Goal: Find specific page/section: Find specific page/section

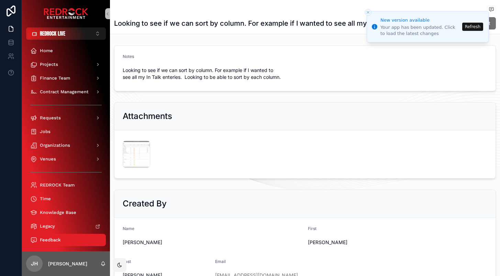
click at [471, 25] on button "Refresh" at bounding box center [472, 27] width 21 height 8
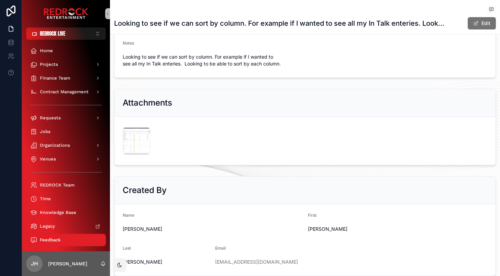
scroll to position [41, 0]
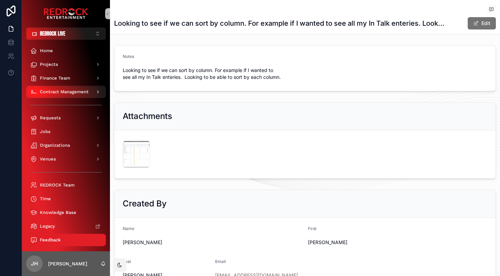
click at [71, 94] on span "Contract Management" at bounding box center [64, 91] width 49 height 5
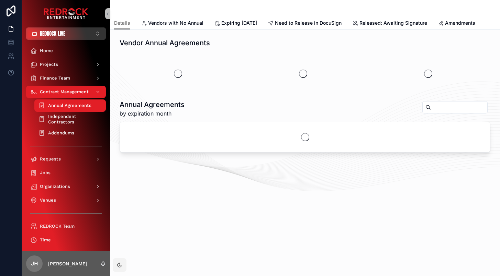
click at [75, 39] on button "REDROCK LIVE ⌥ 1" at bounding box center [66, 33] width 80 height 12
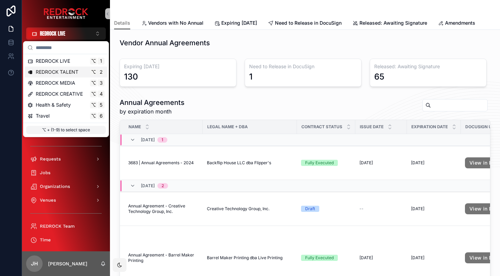
click at [68, 71] on span "REDROCK TALENT" at bounding box center [57, 72] width 43 height 7
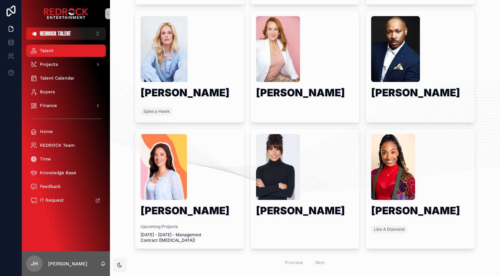
scroll to position [362, 0]
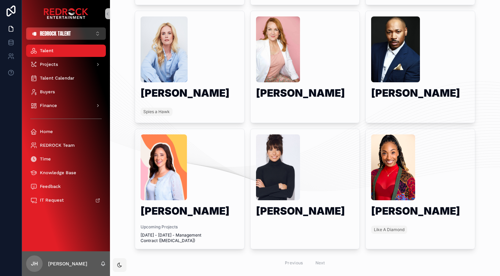
click at [87, 32] on button "REDROCK TALENT ⌥ 2" at bounding box center [66, 33] width 80 height 12
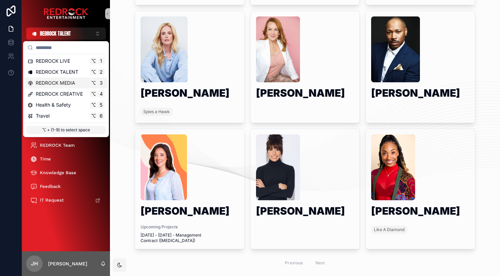
click at [73, 80] on span "REDROCK MEDIA" at bounding box center [55, 83] width 39 height 7
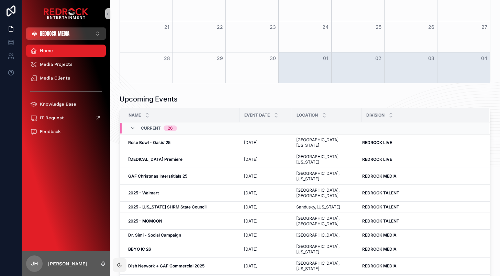
click at [97, 33] on button "REDROCK MEDIA ⌥ 3" at bounding box center [66, 33] width 80 height 12
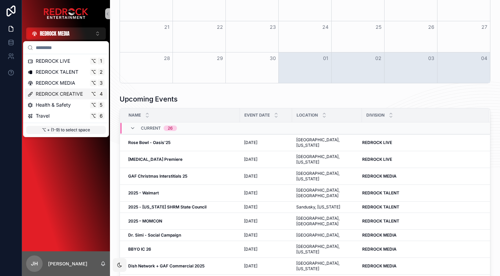
click at [79, 92] on span "REDROCK CREATIVE" at bounding box center [59, 94] width 47 height 7
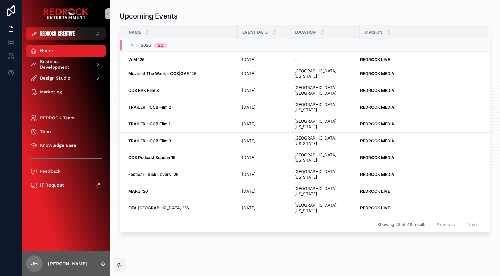
scroll to position [400, 0]
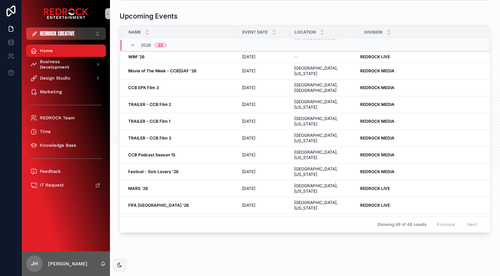
click at [94, 34] on button "REDROCK CREATIVE ⌥ 4" at bounding box center [66, 33] width 80 height 12
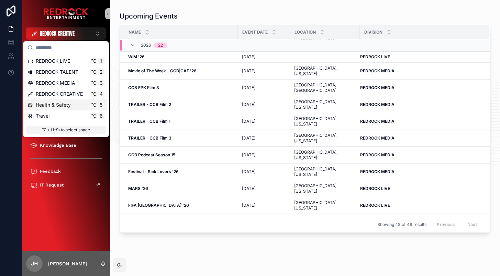
click at [81, 104] on div "Health & Safety ⌥ 5" at bounding box center [65, 105] width 77 height 7
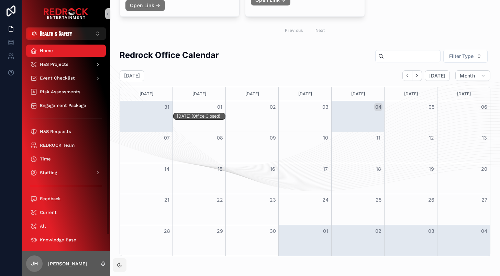
scroll to position [156, 0]
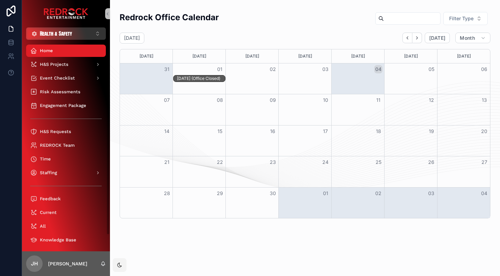
click at [92, 33] on button "Health & Safety ⌥ 5" at bounding box center [66, 33] width 80 height 12
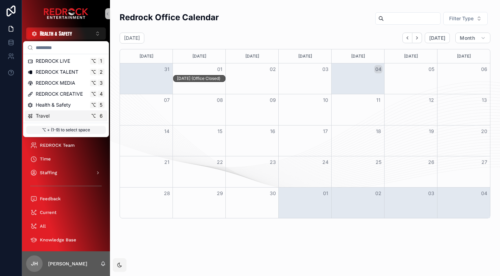
click at [70, 116] on div "Travel ⌥ 6" at bounding box center [65, 116] width 77 height 7
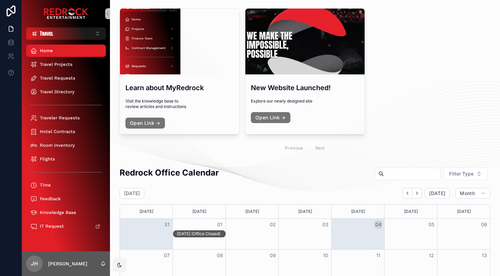
scroll to position [156, 0]
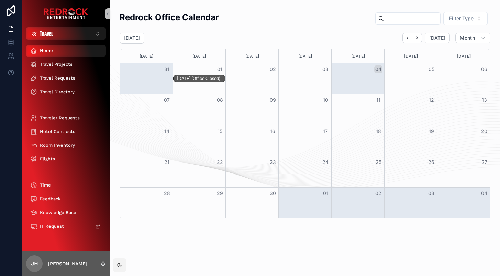
click at [82, 52] on div "Home" at bounding box center [65, 50] width 71 height 11
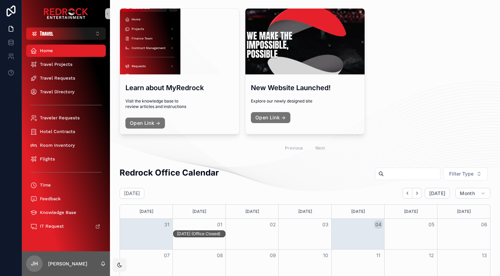
click at [82, 52] on div "Home" at bounding box center [65, 50] width 71 height 11
click at [92, 35] on button "Travel ⌥ 6" at bounding box center [66, 33] width 80 height 12
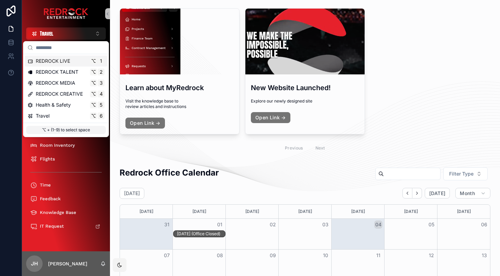
click at [83, 62] on div "REDROCK LIVE ⌥ 1" at bounding box center [65, 61] width 77 height 7
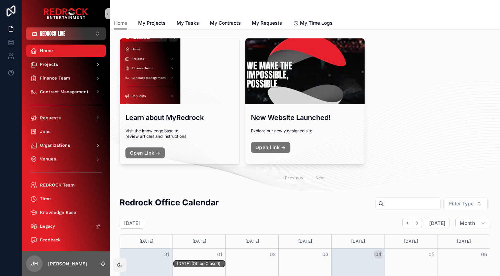
click at [93, 34] on button "REDROCK LIVE ⌥ 1" at bounding box center [66, 33] width 80 height 12
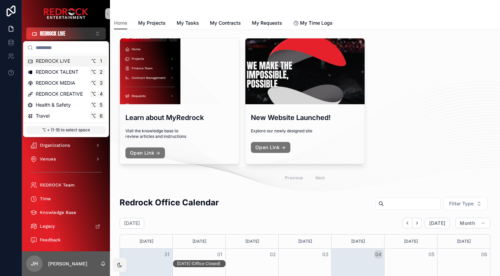
click at [93, 34] on button "REDROCK LIVE ⌥ 1" at bounding box center [66, 33] width 80 height 12
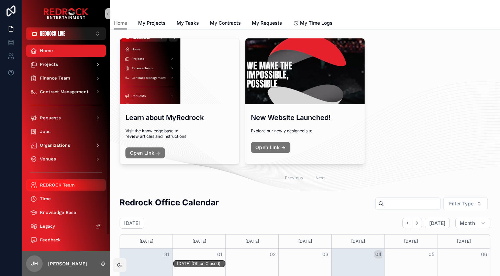
click at [60, 184] on span "REDROCK Team" at bounding box center [57, 185] width 35 height 5
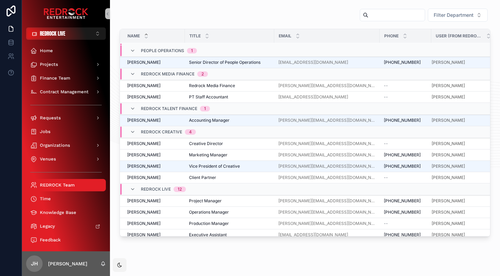
scroll to position [230, 1]
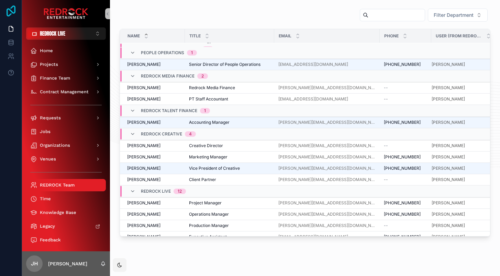
click at [15, 9] on icon at bounding box center [11, 10] width 9 height 11
